Goal: Find specific page/section: Find specific page/section

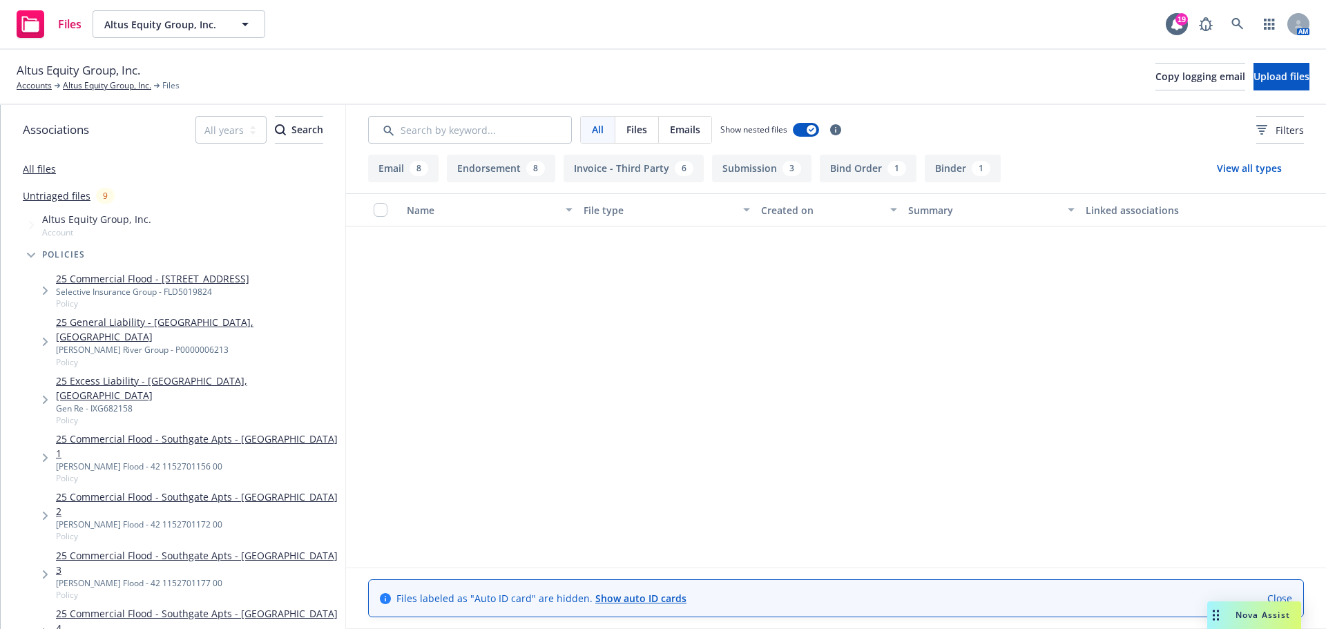
scroll to position [1409, 0]
